Goal: Download file/media

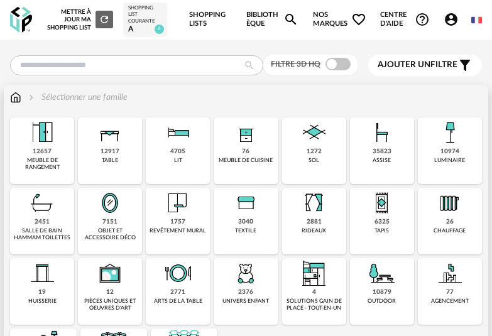
click at [457, 152] on div "10974" at bounding box center [450, 152] width 19 height 8
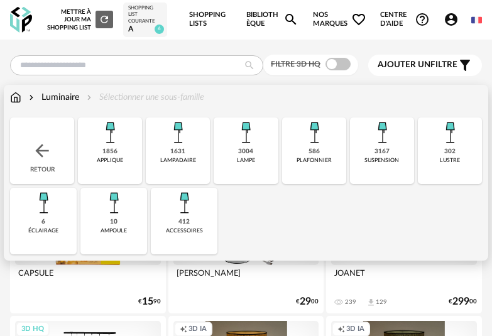
click at [102, 146] on img at bounding box center [110, 133] width 30 height 30
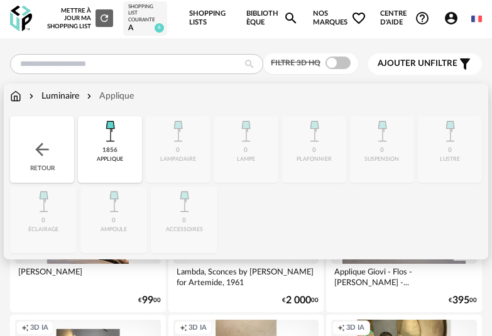
scroll to position [3, 0]
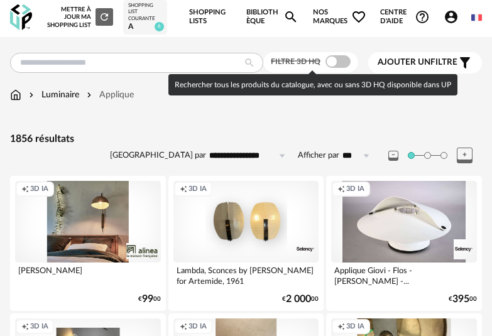
click at [339, 63] on span at bounding box center [338, 61] width 25 height 13
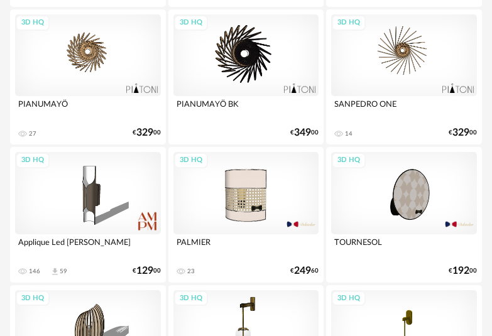
scroll to position [1649, 0]
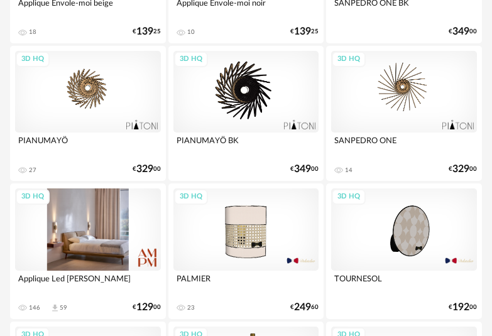
click at [121, 225] on div "3D HQ" at bounding box center [88, 230] width 146 height 82
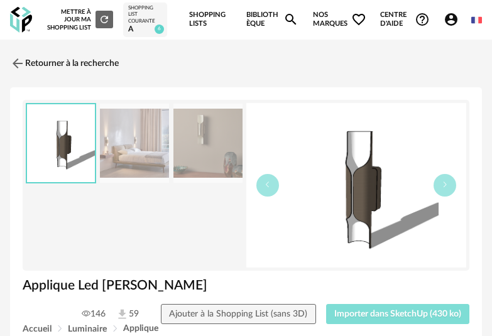
click at [392, 319] on button "Importer dans SketchUp (430 ko)" at bounding box center [398, 314] width 144 height 20
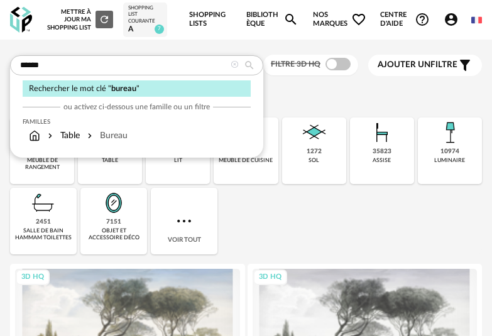
type input "******"
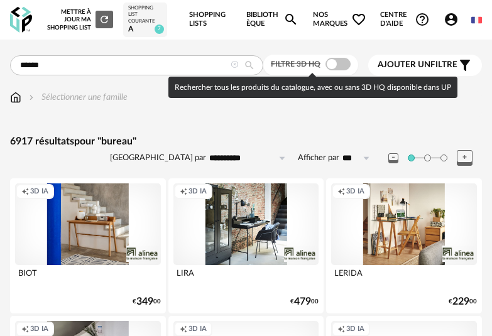
click at [340, 67] on span at bounding box center [338, 64] width 25 height 13
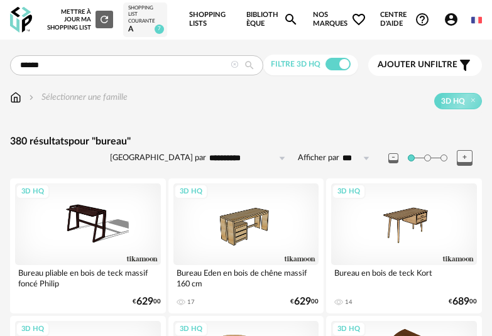
click at [428, 74] on button "Ajouter un filtre s Filter icon" at bounding box center [425, 65] width 114 height 21
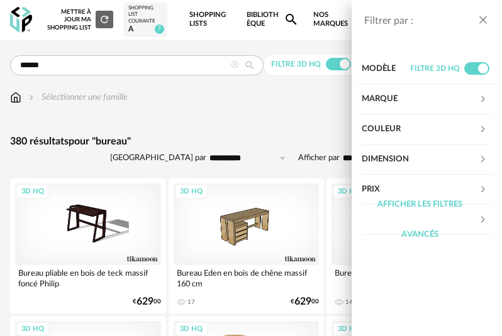
click at [398, 106] on div "Marque" at bounding box center [420, 99] width 117 height 30
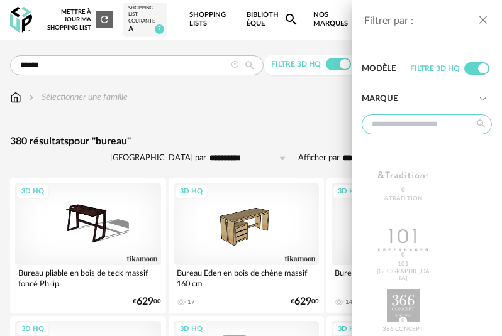
click at [402, 126] on input "text" at bounding box center [427, 124] width 130 height 20
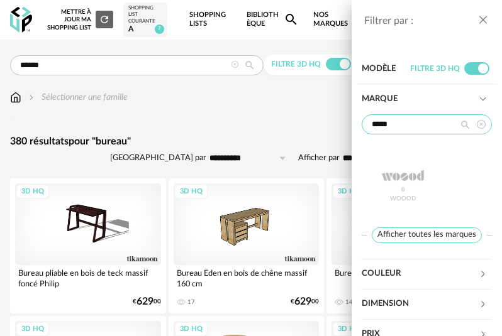
type input "*****"
click at [397, 187] on div "WOOOD 0" at bounding box center [427, 184] width 130 height 78
click at [412, 181] on div "WOOOD 0" at bounding box center [427, 184] width 130 height 78
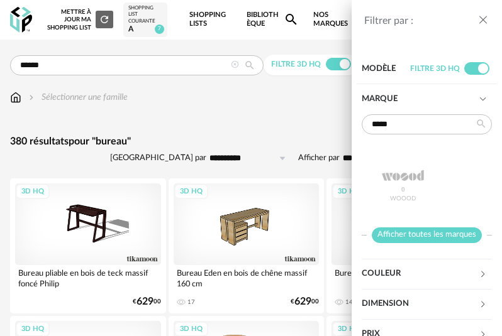
click at [424, 233] on span "Afficher toutes les marques" at bounding box center [427, 236] width 110 height 16
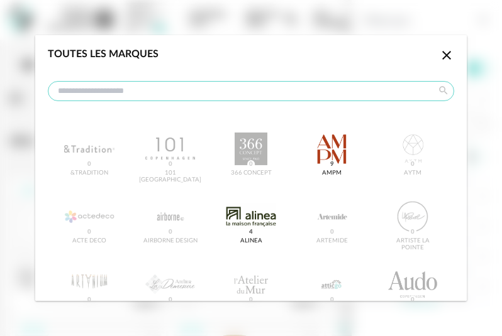
click at [327, 91] on input "dialog" at bounding box center [251, 91] width 406 height 20
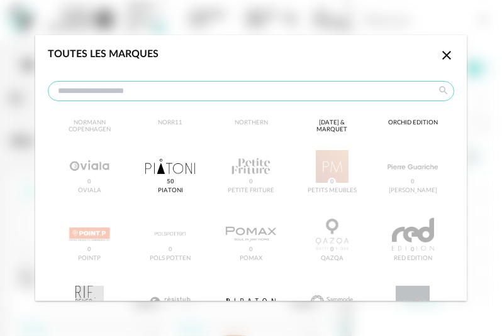
scroll to position [1897, 0]
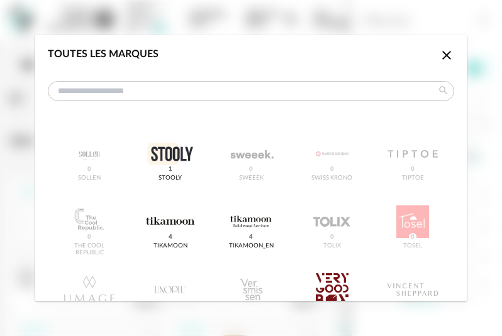
click at [439, 53] on icon "Close icon" at bounding box center [446, 55] width 15 height 15
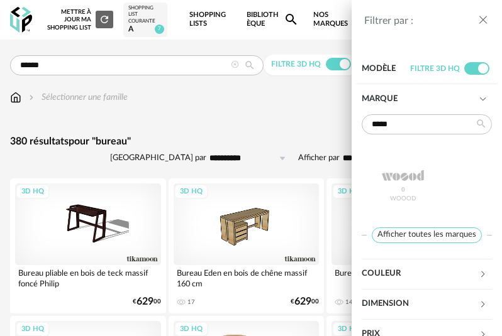
click at [233, 86] on div "Filtrer par : Modèle Filtre 3D HQ Marque ***** WOOOD 0 Afficher toutes les marq…" at bounding box center [251, 168] width 502 height 336
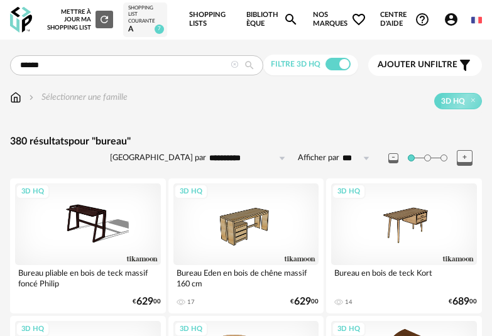
click at [233, 61] on div at bounding box center [235, 65] width 8 height 11
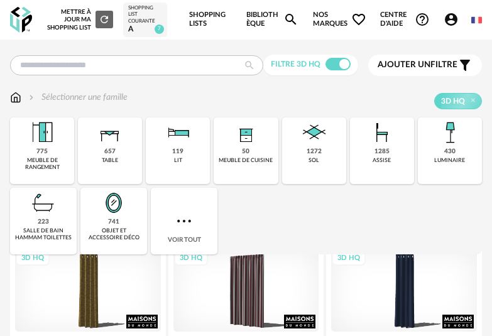
click at [323, 16] on span "Nos marques Heart Outline icon" at bounding box center [339, 20] width 53 height 40
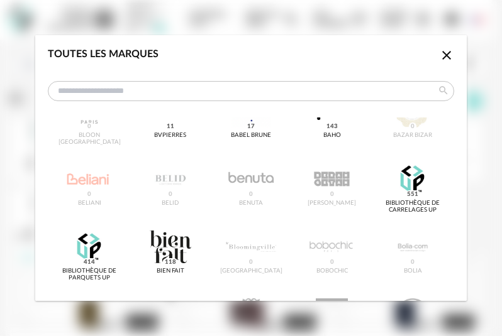
scroll to position [251, 0]
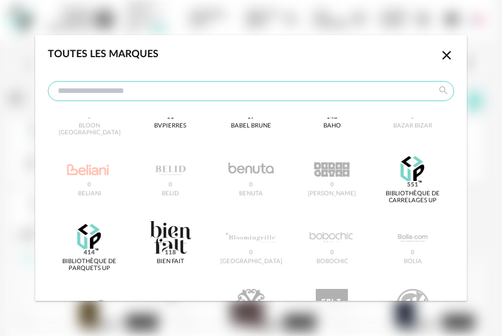
click at [255, 91] on input "dialog" at bounding box center [251, 91] width 406 height 20
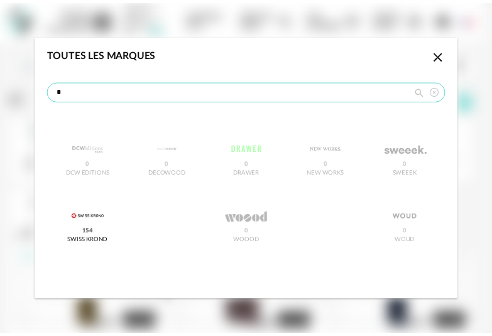
scroll to position [0, 0]
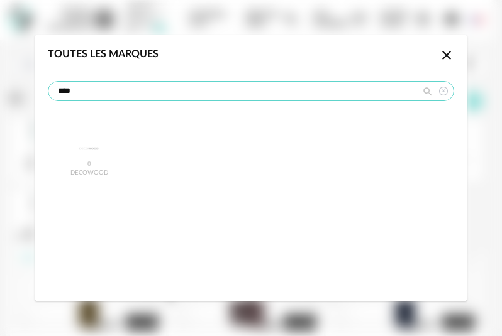
type input "****"
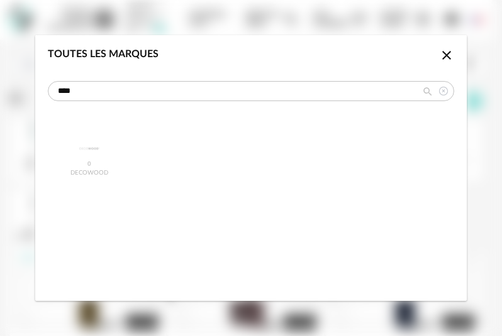
click at [448, 55] on icon "Close icon" at bounding box center [446, 55] width 15 height 15
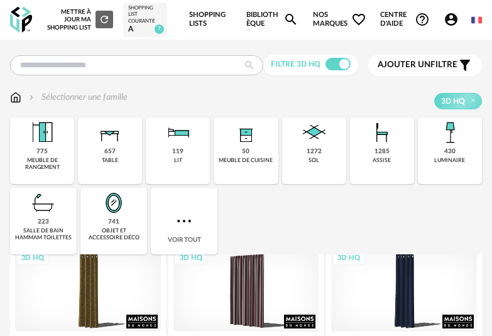
click at [25, 20] on img at bounding box center [21, 20] width 22 height 26
click at [14, 20] on img at bounding box center [21, 20] width 22 height 26
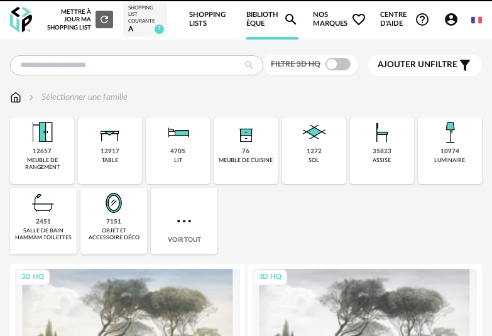
click at [327, 24] on span "Nos marques Heart Outline icon" at bounding box center [339, 20] width 53 height 40
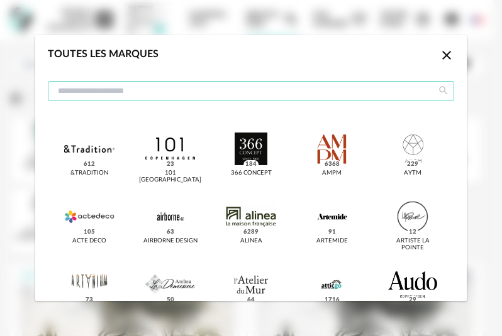
click at [235, 88] on input "dialog" at bounding box center [251, 91] width 406 height 20
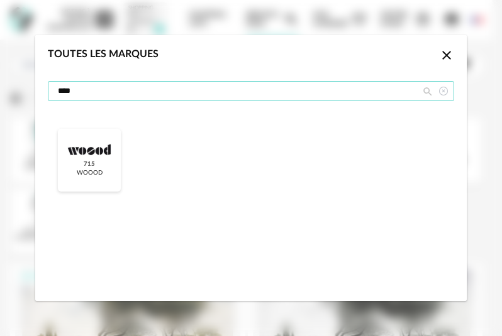
type input "****"
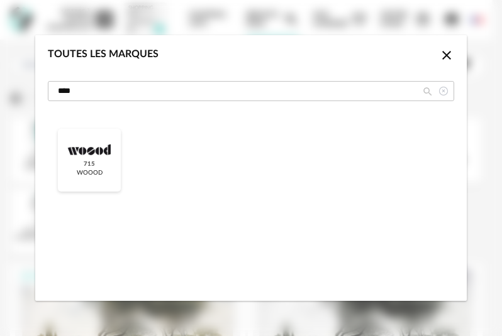
click at [92, 147] on div "dialog" at bounding box center [89, 149] width 50 height 33
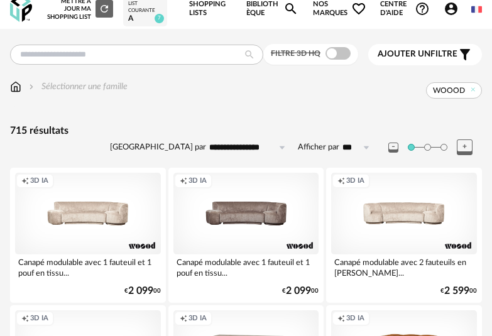
scroll to position [12, 0]
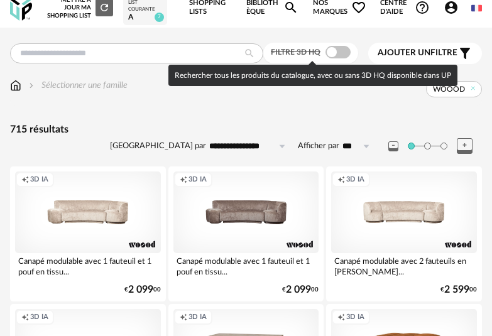
click at [329, 49] on span at bounding box center [338, 52] width 25 height 13
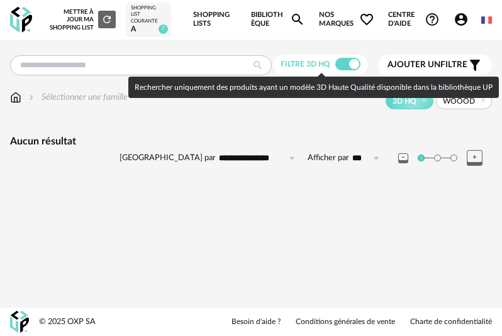
click at [343, 59] on span at bounding box center [347, 64] width 25 height 13
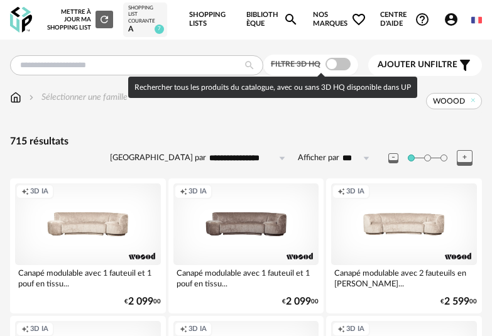
click at [344, 60] on span at bounding box center [338, 64] width 25 height 13
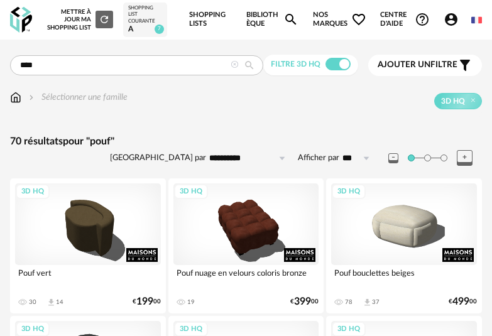
click at [329, 64] on span at bounding box center [338, 64] width 25 height 13
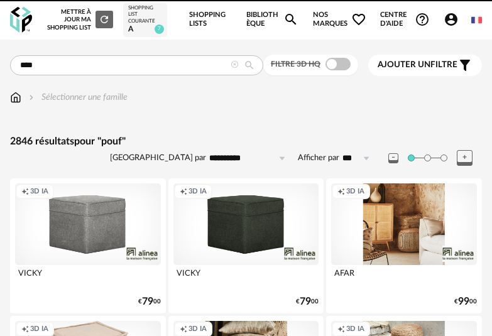
click at [342, 66] on span at bounding box center [338, 64] width 25 height 13
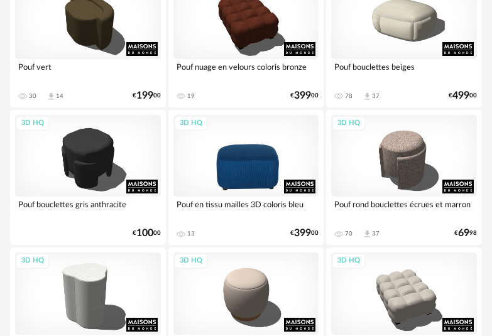
scroll to position [212, 0]
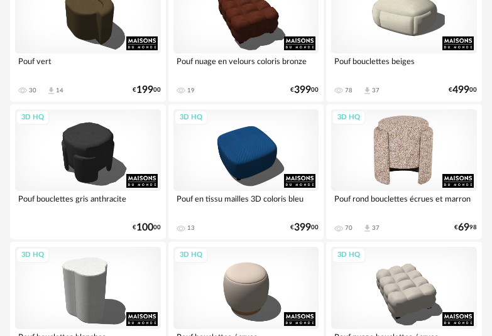
click at [416, 167] on div "3D HQ" at bounding box center [404, 150] width 146 height 82
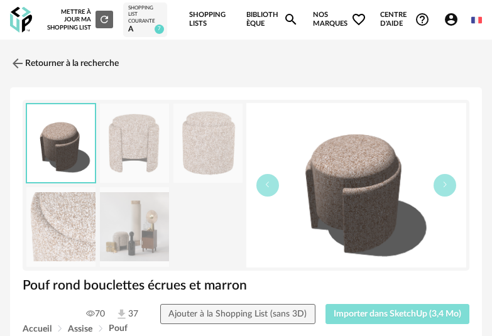
click at [415, 318] on span "Importer dans SketchUp (3,4 Mo)" at bounding box center [398, 314] width 128 height 9
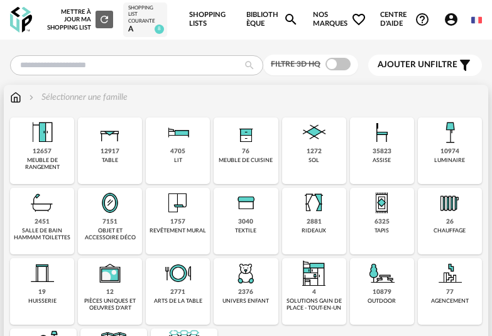
click at [116, 226] on div "7151" at bounding box center [109, 222] width 15 height 8
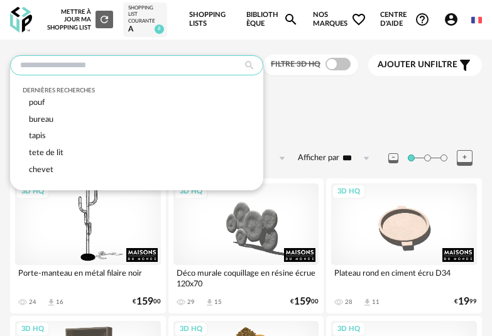
click at [162, 66] on input "text" at bounding box center [136, 65] width 253 height 20
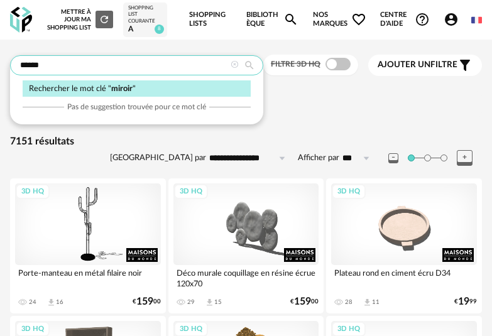
type input "******"
type input "**********"
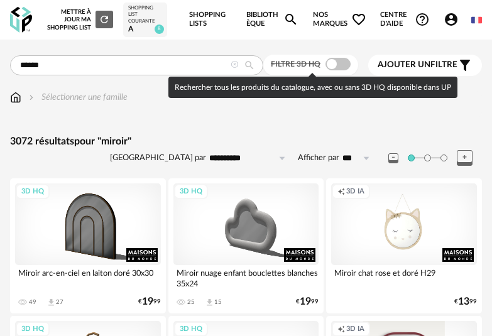
click at [330, 68] on span at bounding box center [338, 64] width 25 height 13
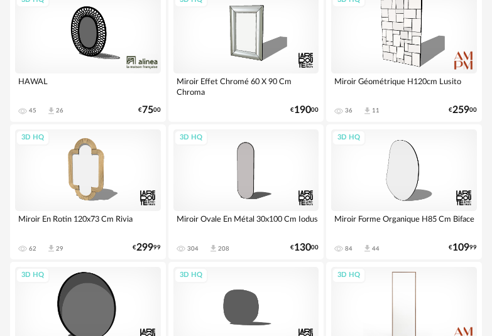
scroll to position [744, 0]
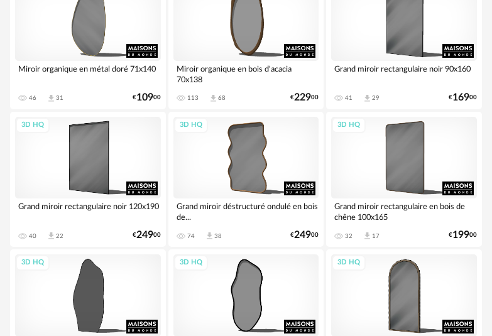
scroll to position [2011, 0]
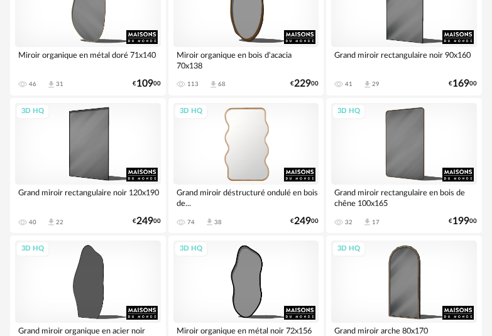
click at [267, 177] on div "3D HQ" at bounding box center [247, 144] width 146 height 82
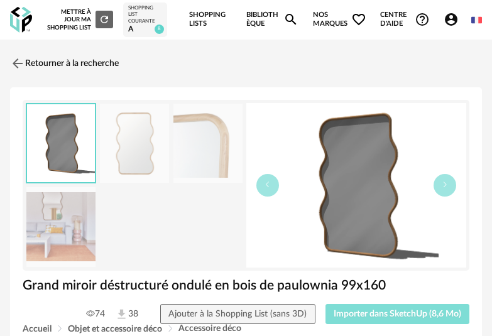
click at [385, 310] on span "Importer dans SketchUp (8,6 Mo)" at bounding box center [398, 314] width 128 height 9
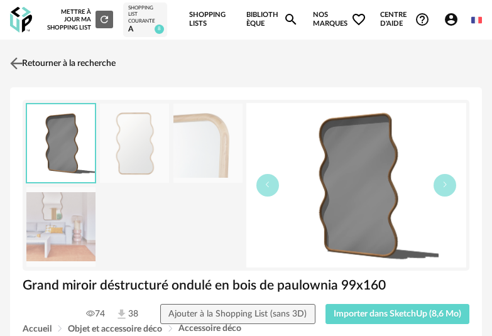
click at [21, 68] on img at bounding box center [17, 63] width 18 height 18
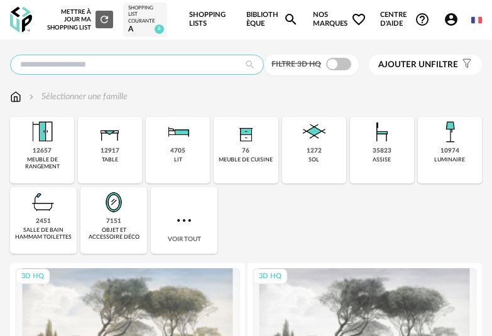
click at [192, 60] on input "text" at bounding box center [137, 65] width 254 height 20
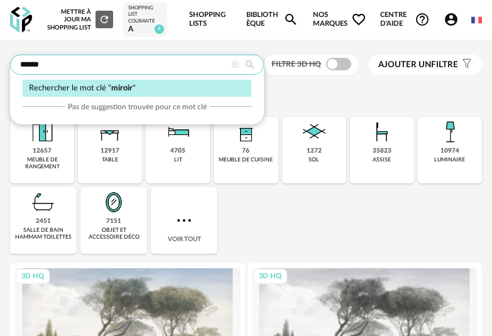
type input "******"
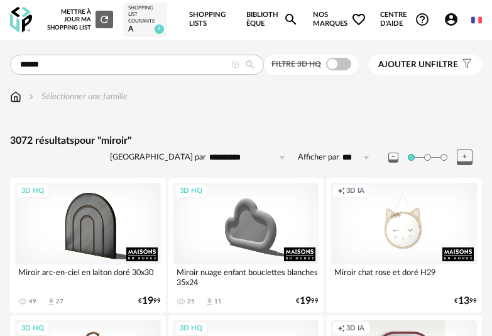
click at [346, 64] on span at bounding box center [338, 64] width 25 height 13
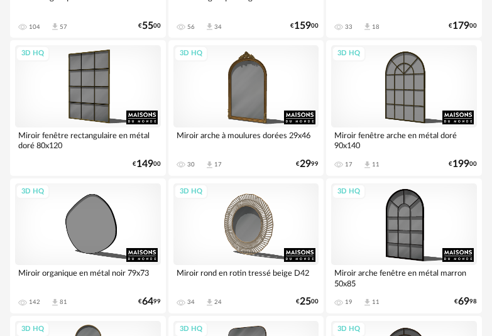
scroll to position [2750, 0]
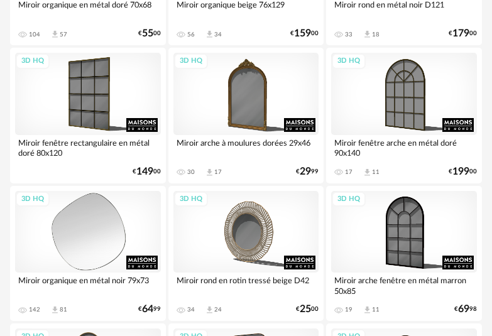
click at [118, 239] on div "3D HQ" at bounding box center [88, 232] width 146 height 82
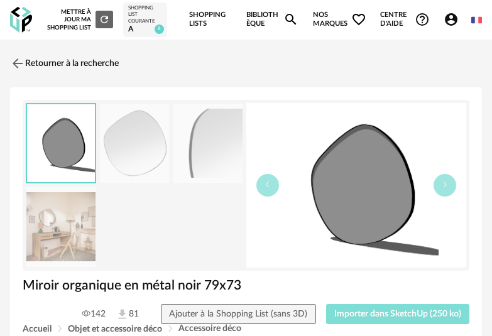
click at [396, 314] on span "Importer dans SketchUp (250 ko)" at bounding box center [398, 314] width 127 height 9
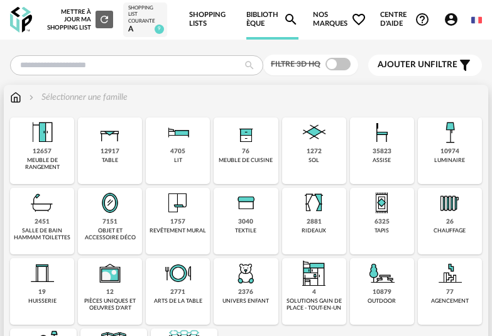
click at [440, 160] on div "luminaire" at bounding box center [450, 160] width 31 height 7
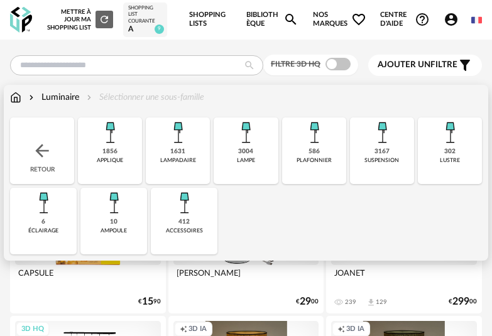
click at [133, 139] on div "1856 applique" at bounding box center [110, 151] width 64 height 67
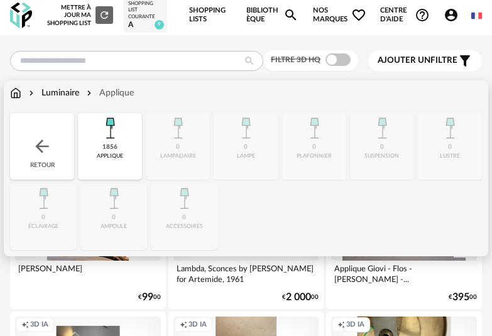
scroll to position [7, 0]
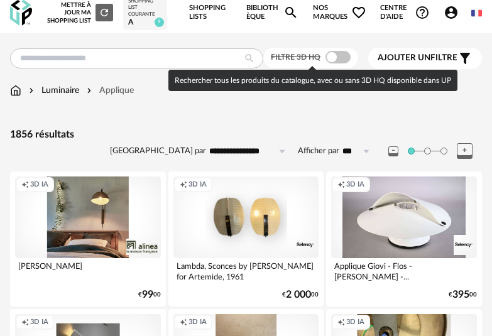
click at [335, 60] on span at bounding box center [338, 57] width 25 height 13
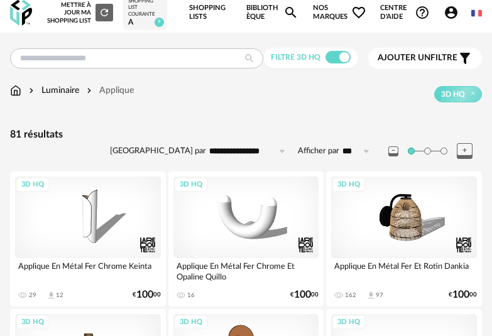
click at [248, 157] on input "**********" at bounding box center [249, 151] width 87 height 20
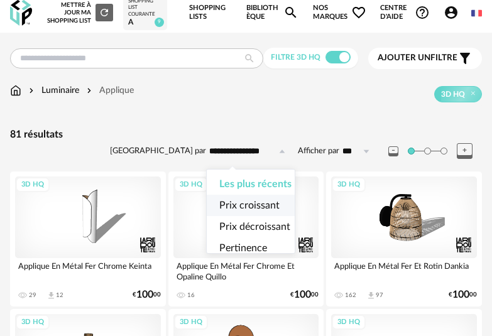
click at [257, 198] on li "Prix croissant" at bounding box center [255, 205] width 97 height 21
type input "**********"
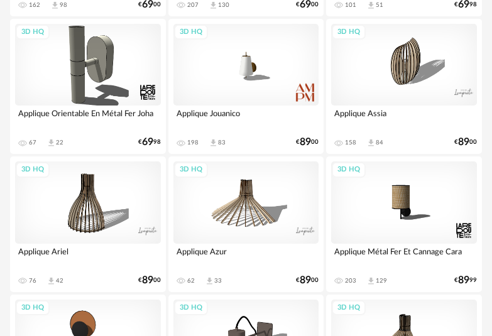
scroll to position [209, 0]
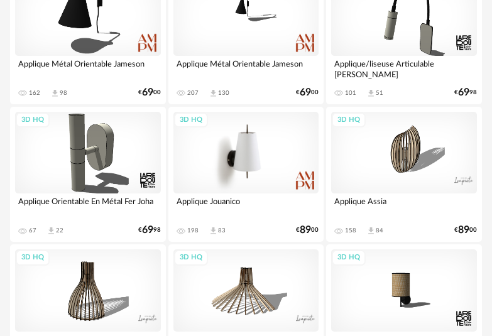
click at [284, 163] on div "3D HQ" at bounding box center [247, 153] width 146 height 82
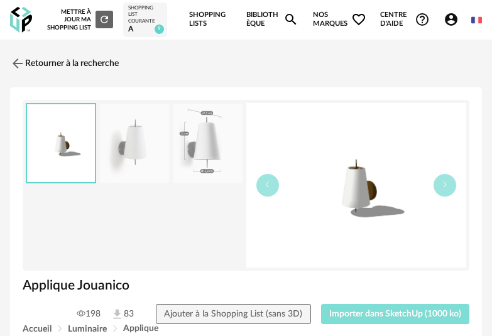
click at [416, 307] on button "Importer dans SketchUp (1000 ko)" at bounding box center [395, 314] width 149 height 20
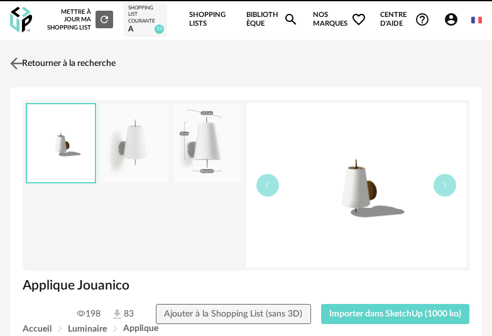
click at [67, 65] on link "Retourner à la recherche" at bounding box center [61, 64] width 109 height 28
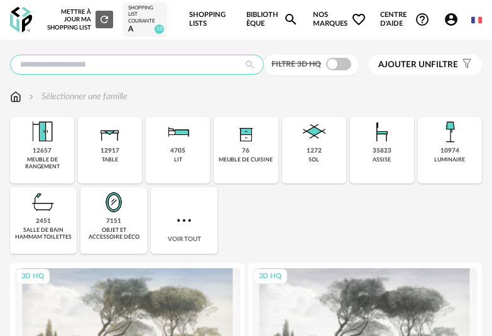
click at [118, 67] on input "text" at bounding box center [137, 65] width 254 height 20
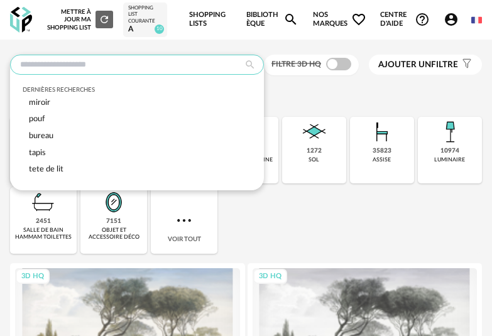
click at [189, 60] on input "text" at bounding box center [137, 65] width 254 height 20
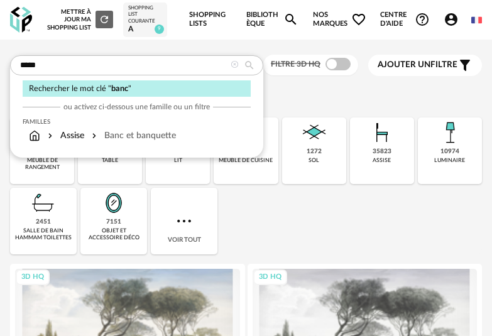
type input "*****"
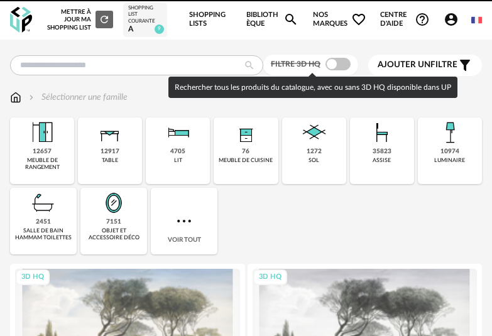
click at [338, 69] on span at bounding box center [338, 64] width 25 height 13
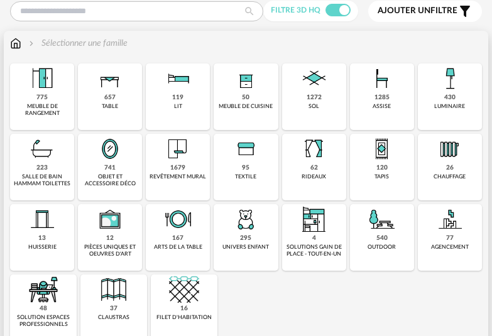
scroll to position [45, 0]
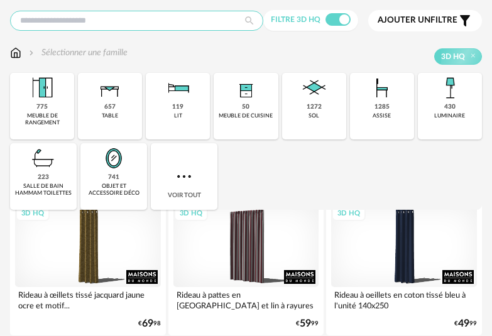
click at [131, 13] on input "text" at bounding box center [136, 21] width 253 height 20
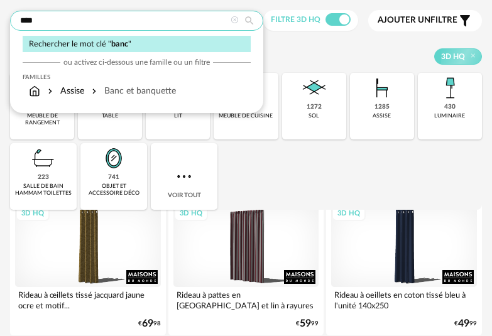
type input "****"
type input "**********"
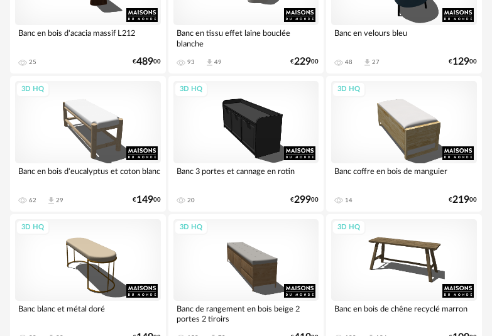
scroll to position [312, 0]
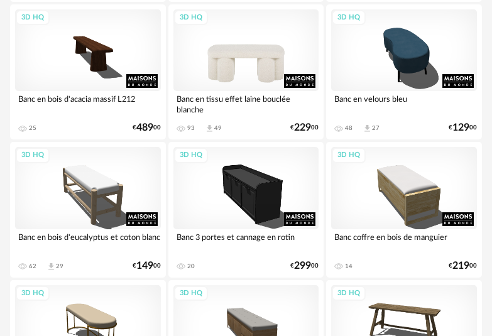
click at [257, 57] on div "3D HQ" at bounding box center [247, 50] width 146 height 82
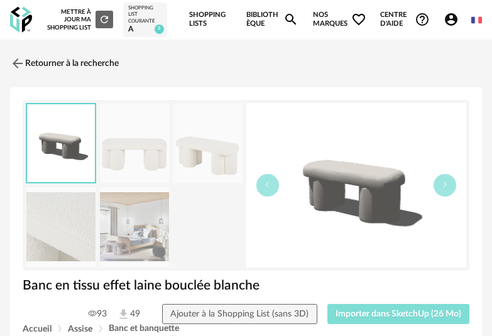
click at [376, 318] on span "Importer dans SketchUp (26 Mo)" at bounding box center [399, 314] width 126 height 9
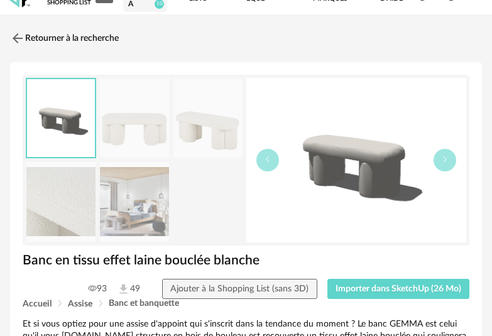
scroll to position [26, 0]
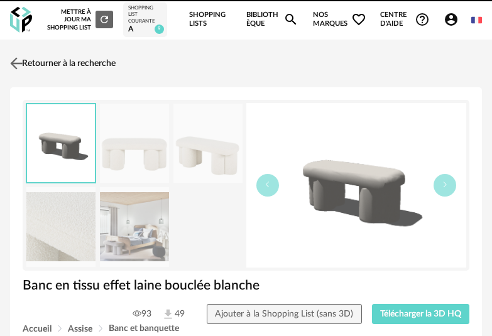
click at [22, 57] on img at bounding box center [17, 63] width 18 height 18
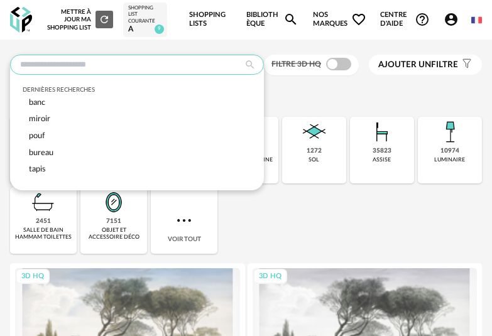
click at [188, 72] on input "text" at bounding box center [137, 65] width 254 height 20
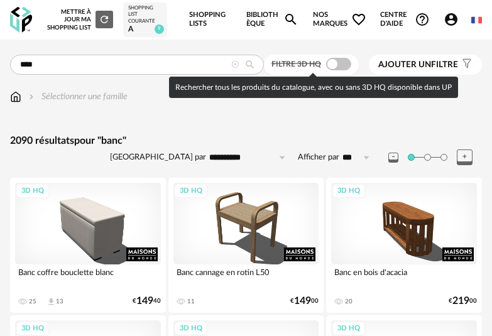
click at [339, 60] on span at bounding box center [338, 64] width 25 height 13
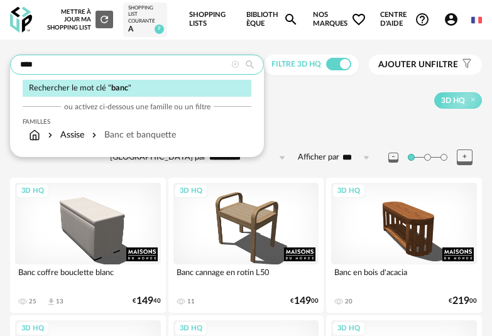
click at [194, 64] on input "****" at bounding box center [137, 65] width 254 height 20
type input "**********"
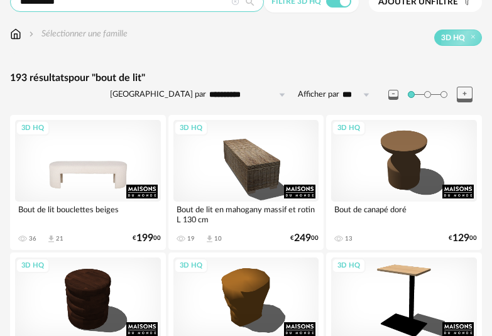
scroll to position [67, 0]
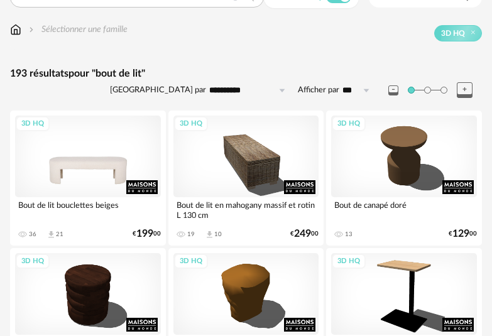
click at [111, 175] on div "3D HQ" at bounding box center [88, 157] width 146 height 82
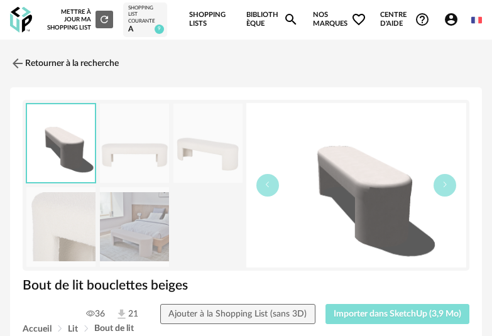
click at [400, 307] on button "Importer dans SketchUp (3,9 Mo)" at bounding box center [398, 314] width 145 height 20
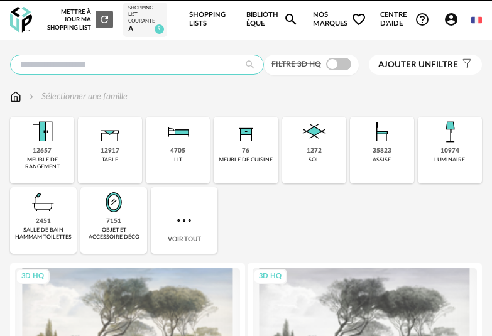
click at [150, 69] on input "text" at bounding box center [137, 65] width 254 height 20
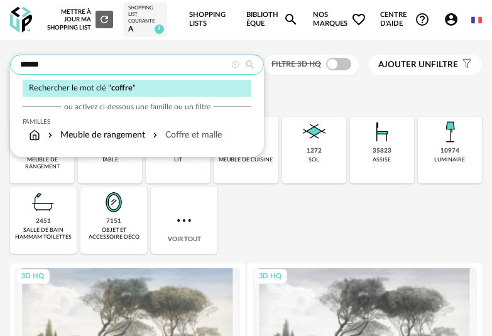
type input "******"
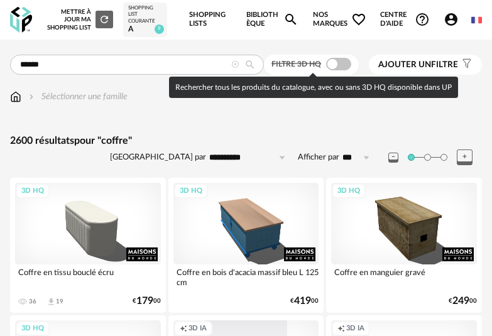
click at [326, 67] on span at bounding box center [338, 64] width 25 height 13
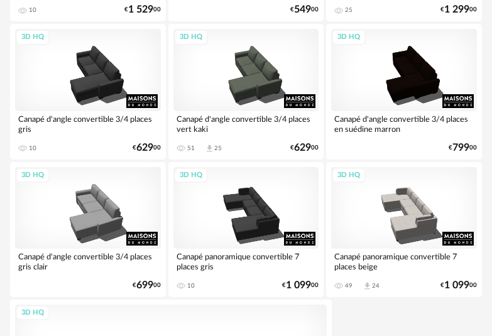
scroll to position [4703, 0]
